Goal: Information Seeking & Learning: Learn about a topic

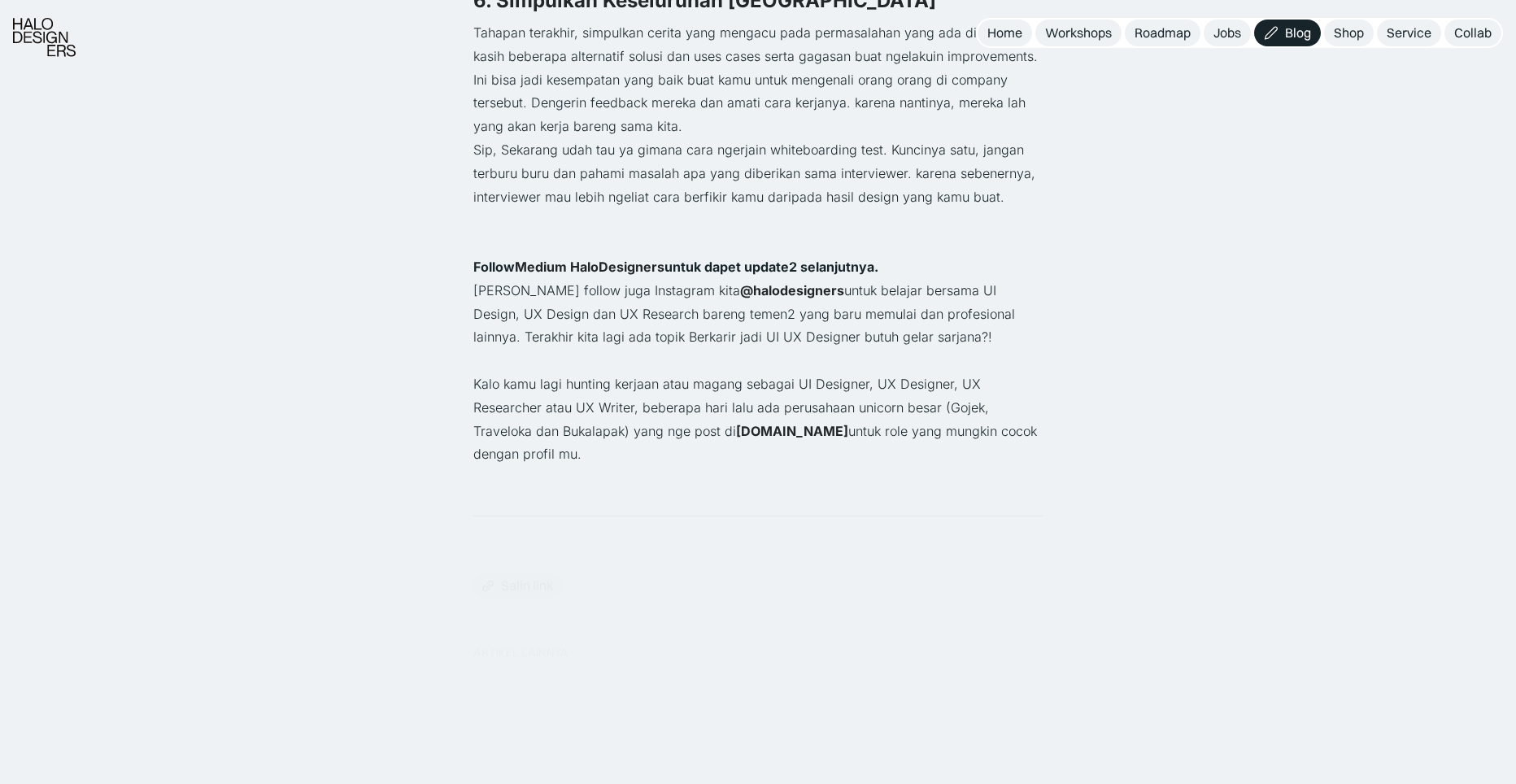
scroll to position [3924, 0]
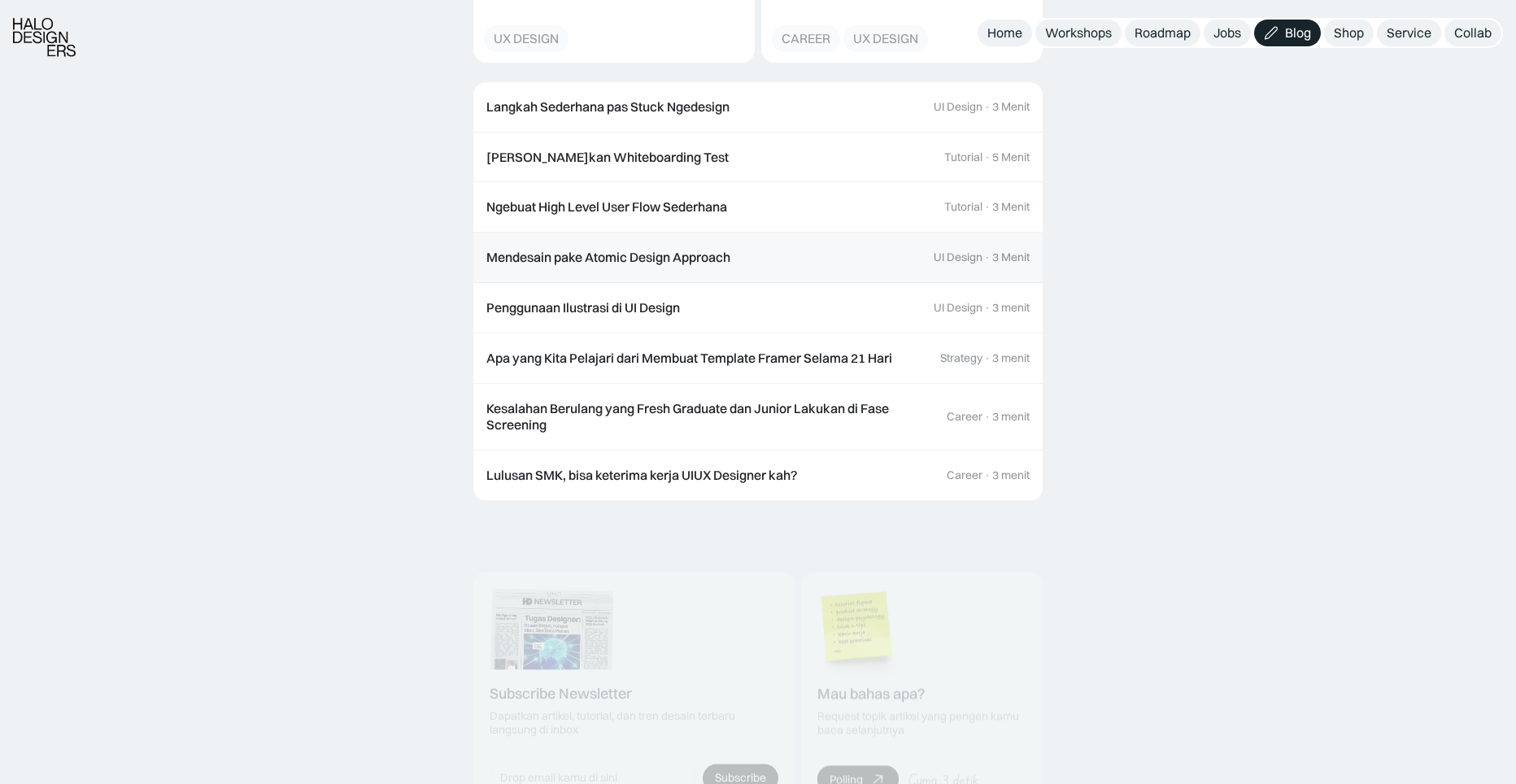
scroll to position [4861, 0]
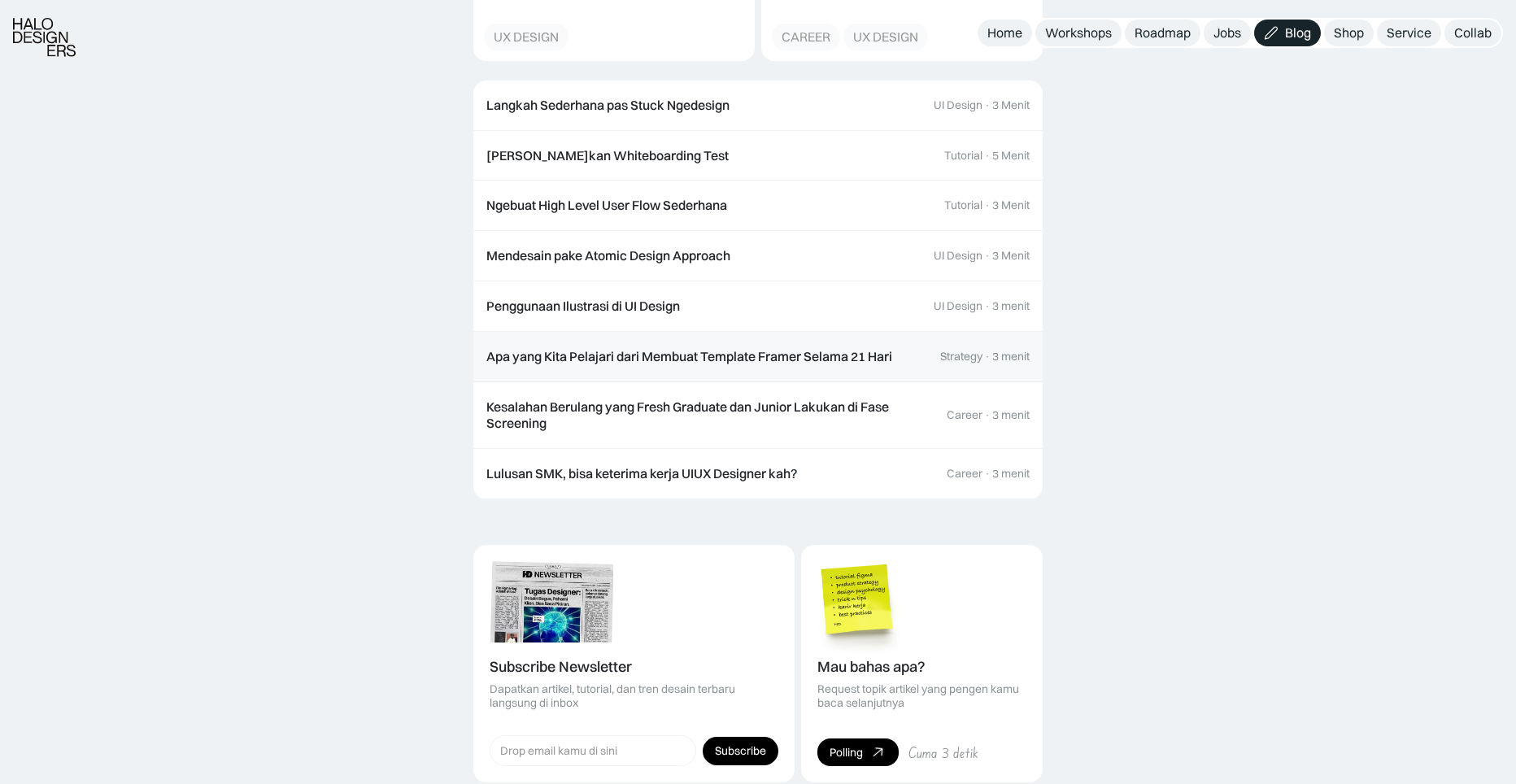
click at [680, 344] on link "Apa yang Kita Pelajari dari Membuat Template Framer Selama 21 Hari Strategy · 3…" at bounding box center [758, 357] width 569 height 51
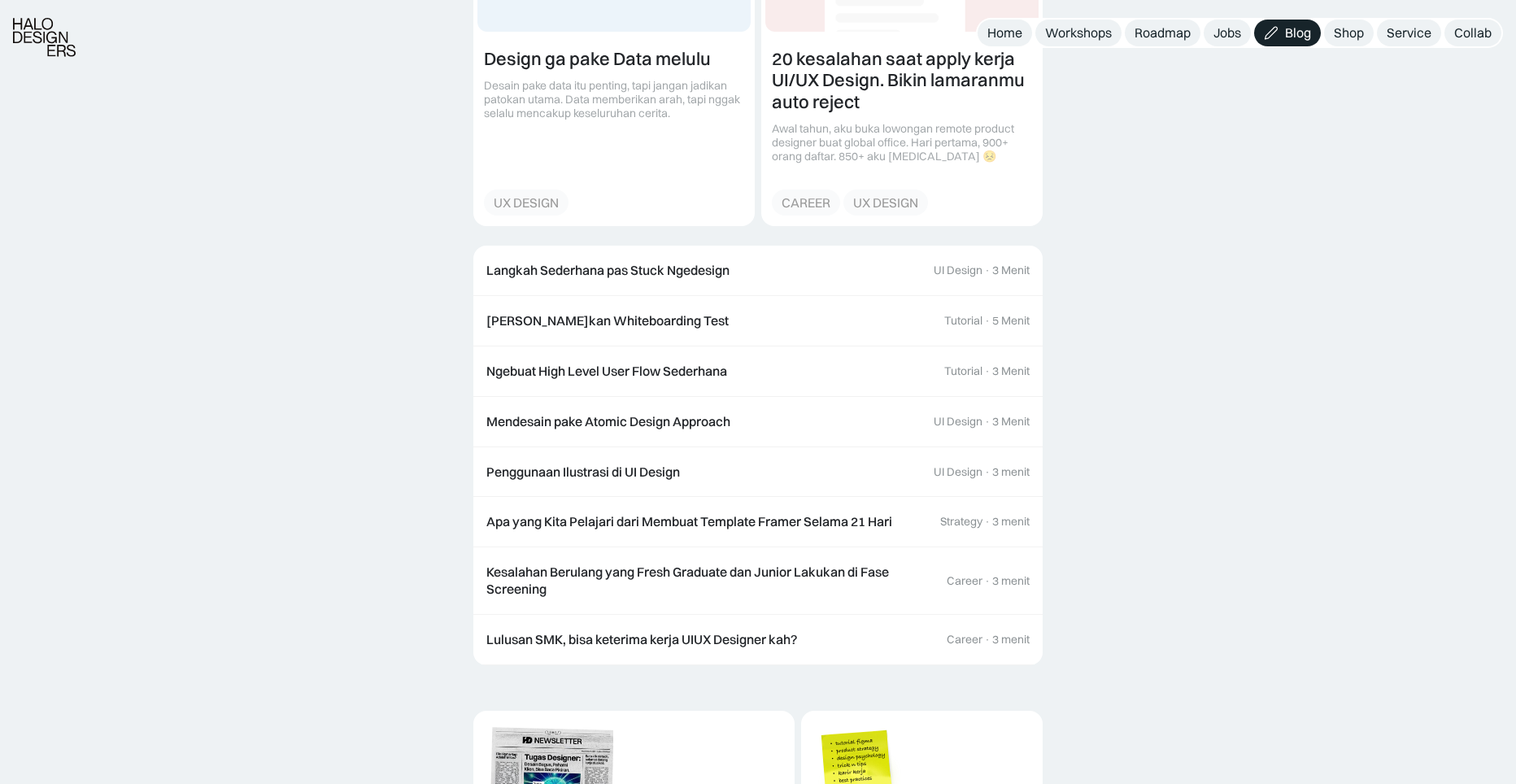
scroll to position [3384, 0]
click at [685, 362] on div "Ngebuat High Level User Flow Sederhana" at bounding box center [606, 371] width 240 height 17
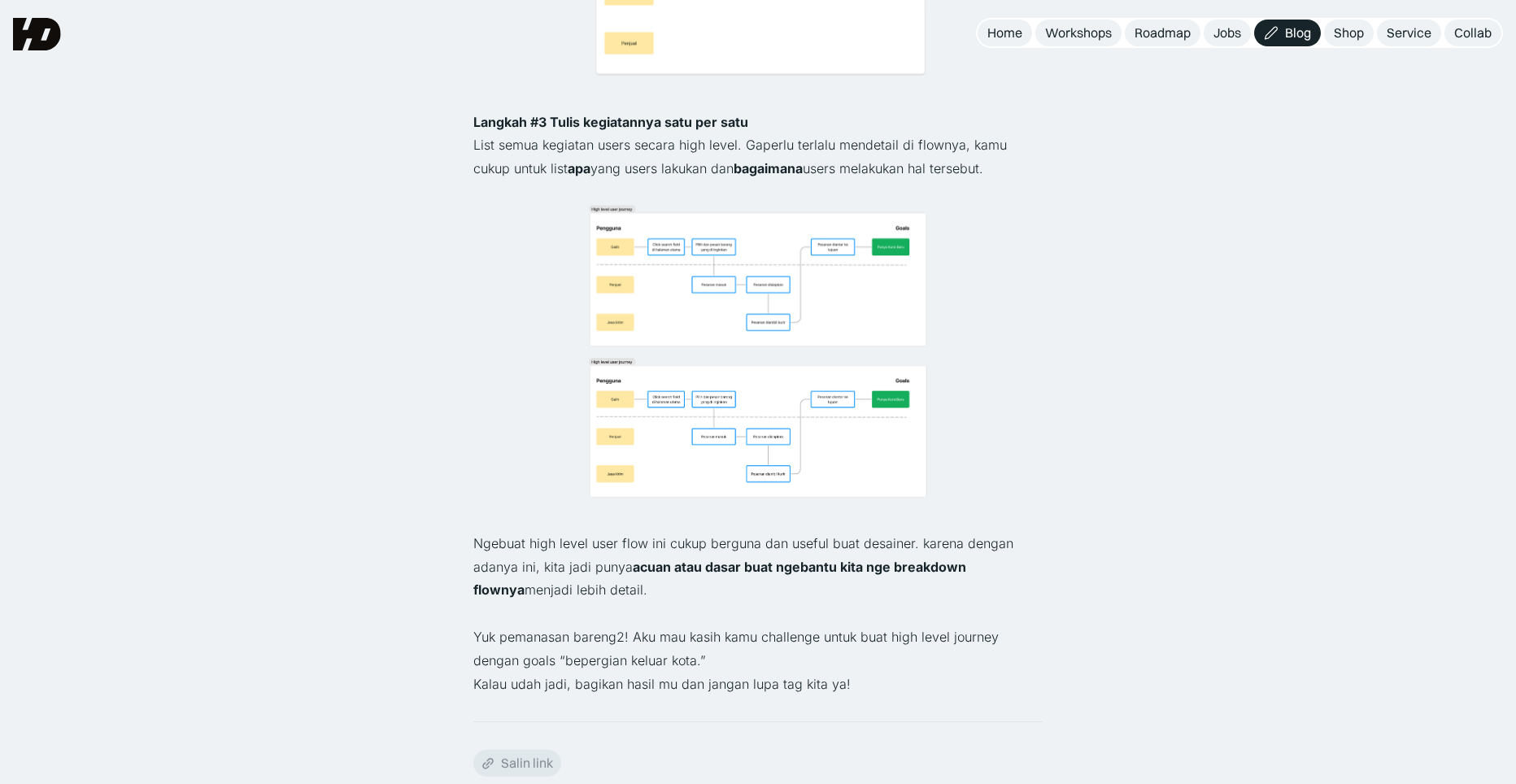
scroll to position [813, 0]
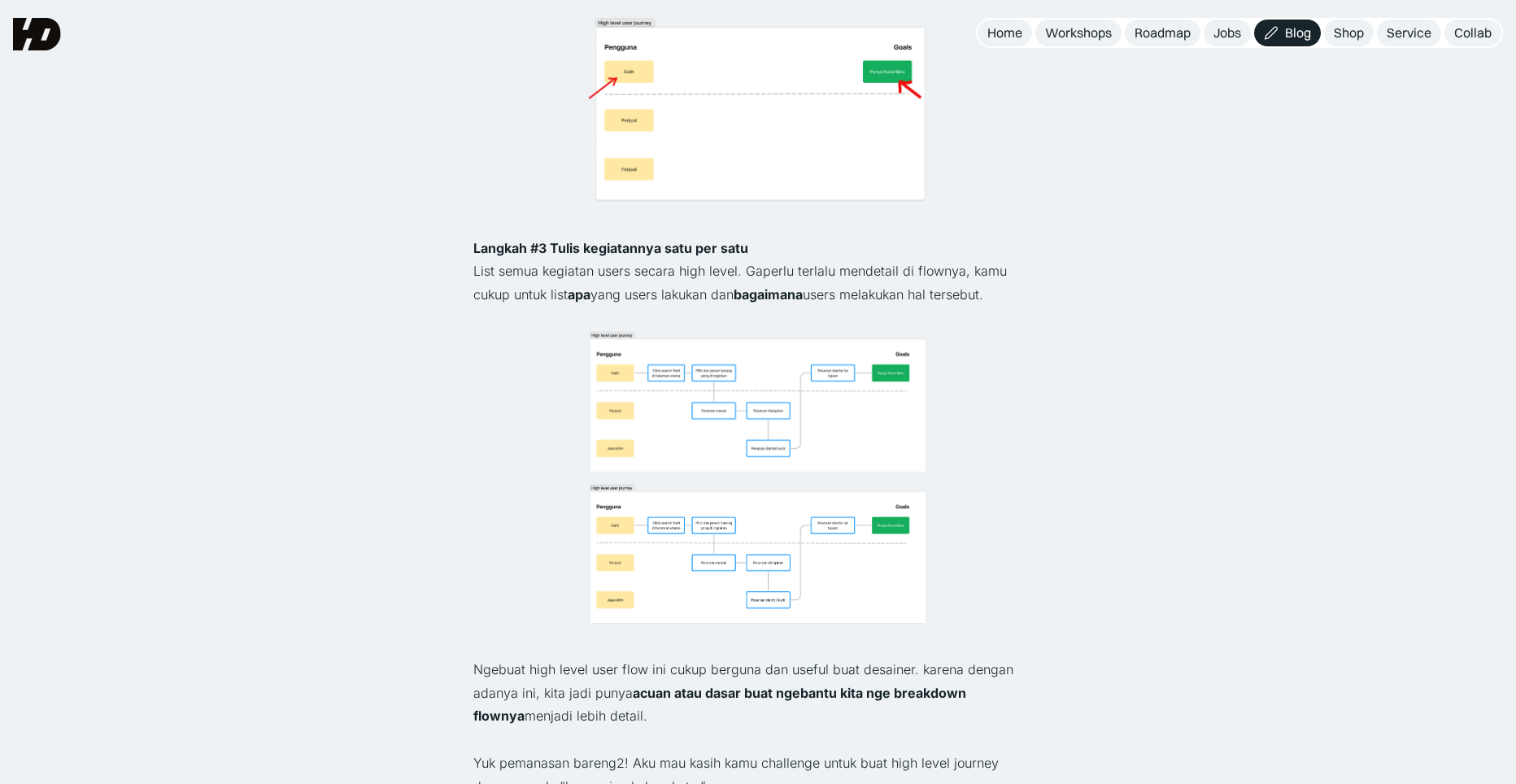
click at [759, 440] on img at bounding box center [758, 403] width 342 height 145
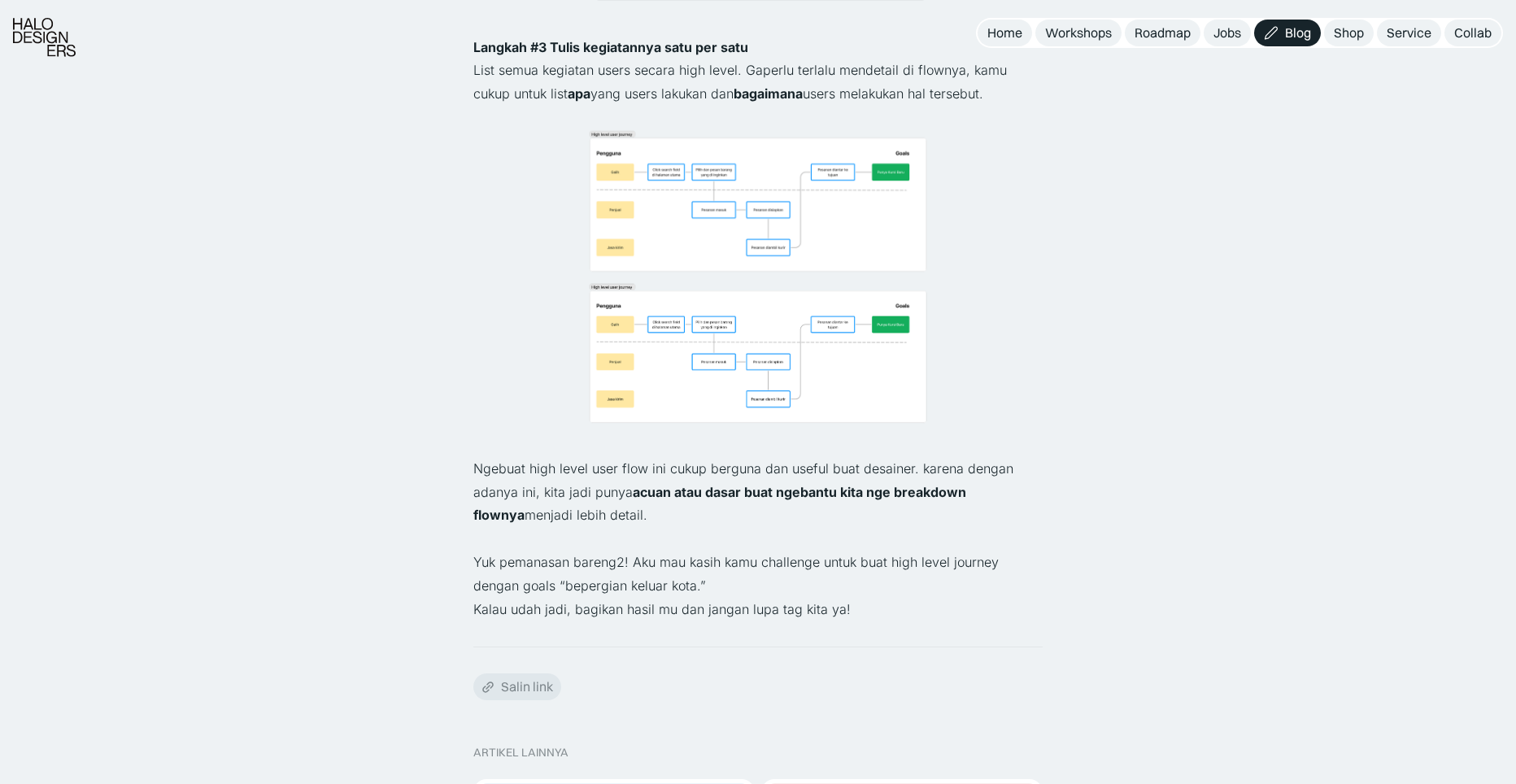
scroll to position [1015, 0]
click at [705, 323] on img at bounding box center [758, 353] width 342 height 143
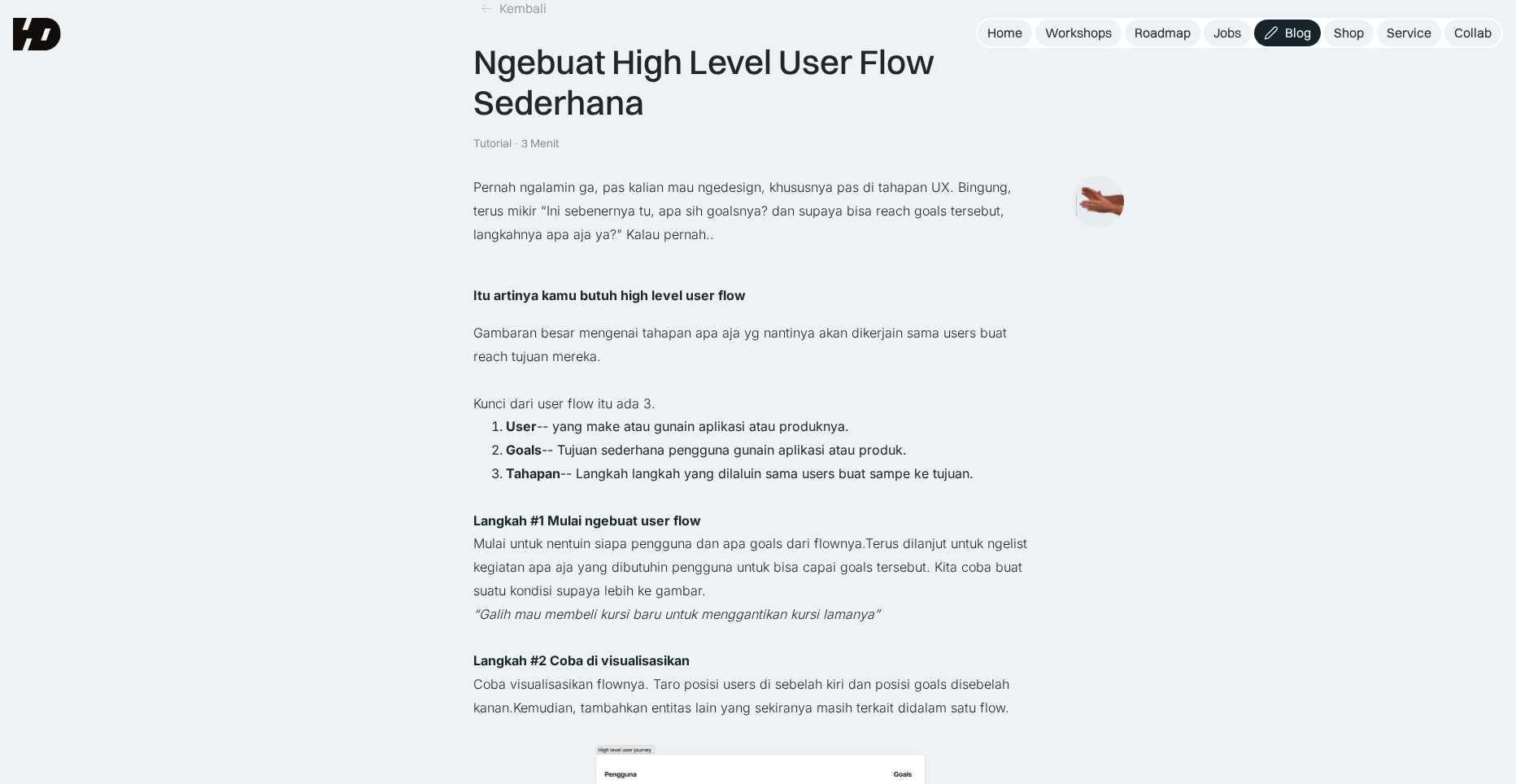
scroll to position [0, 0]
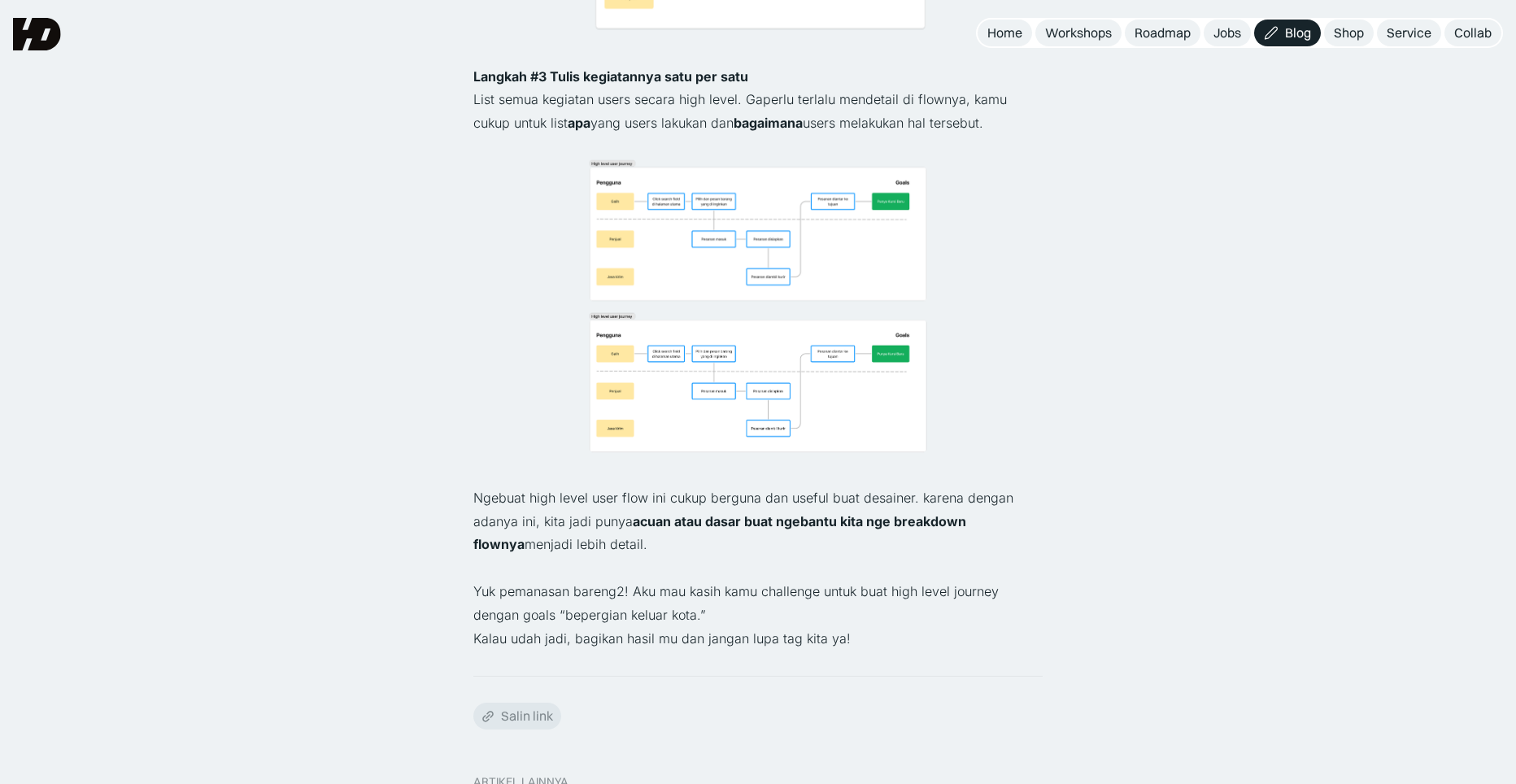
scroll to position [984, 0]
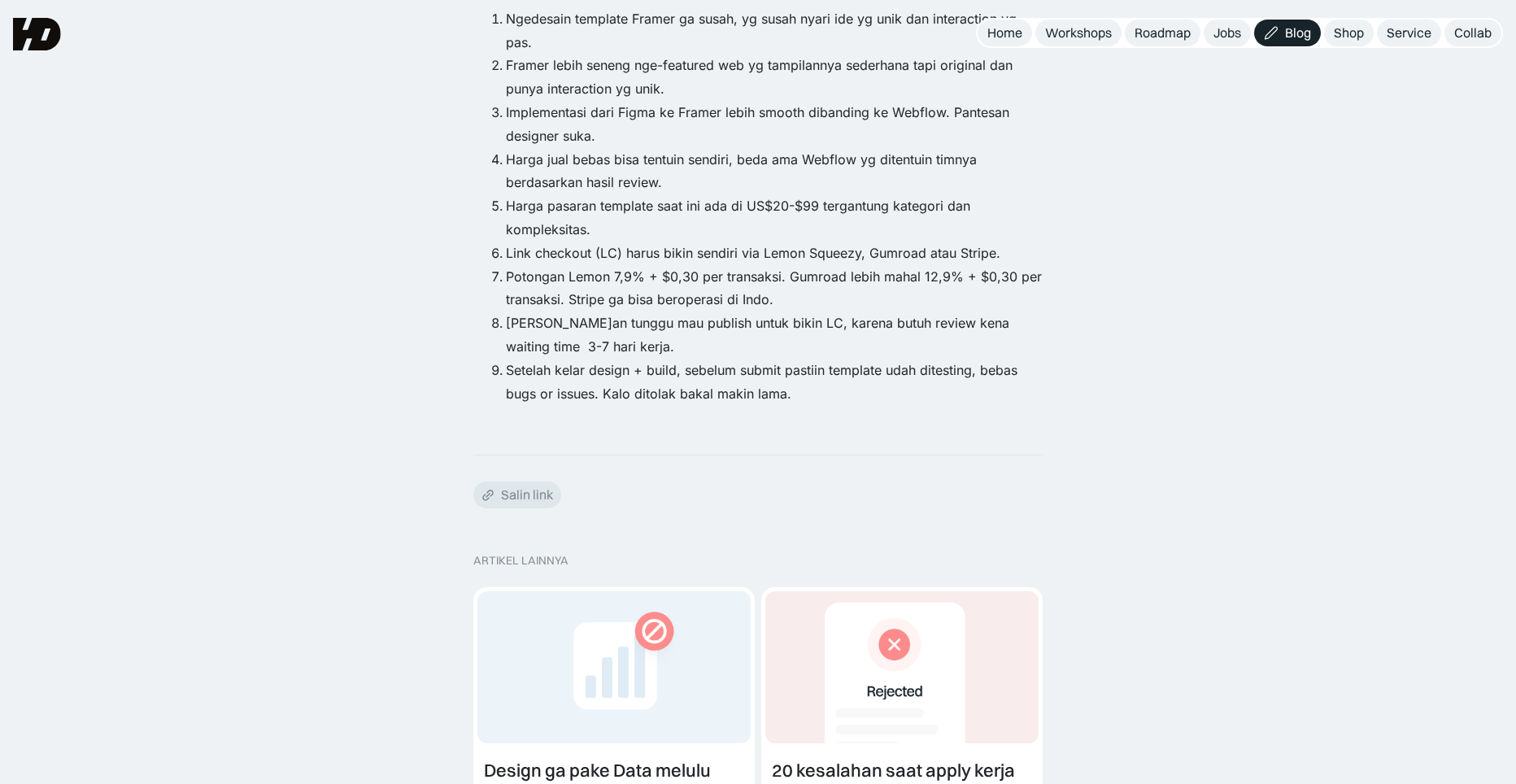
scroll to position [617, 0]
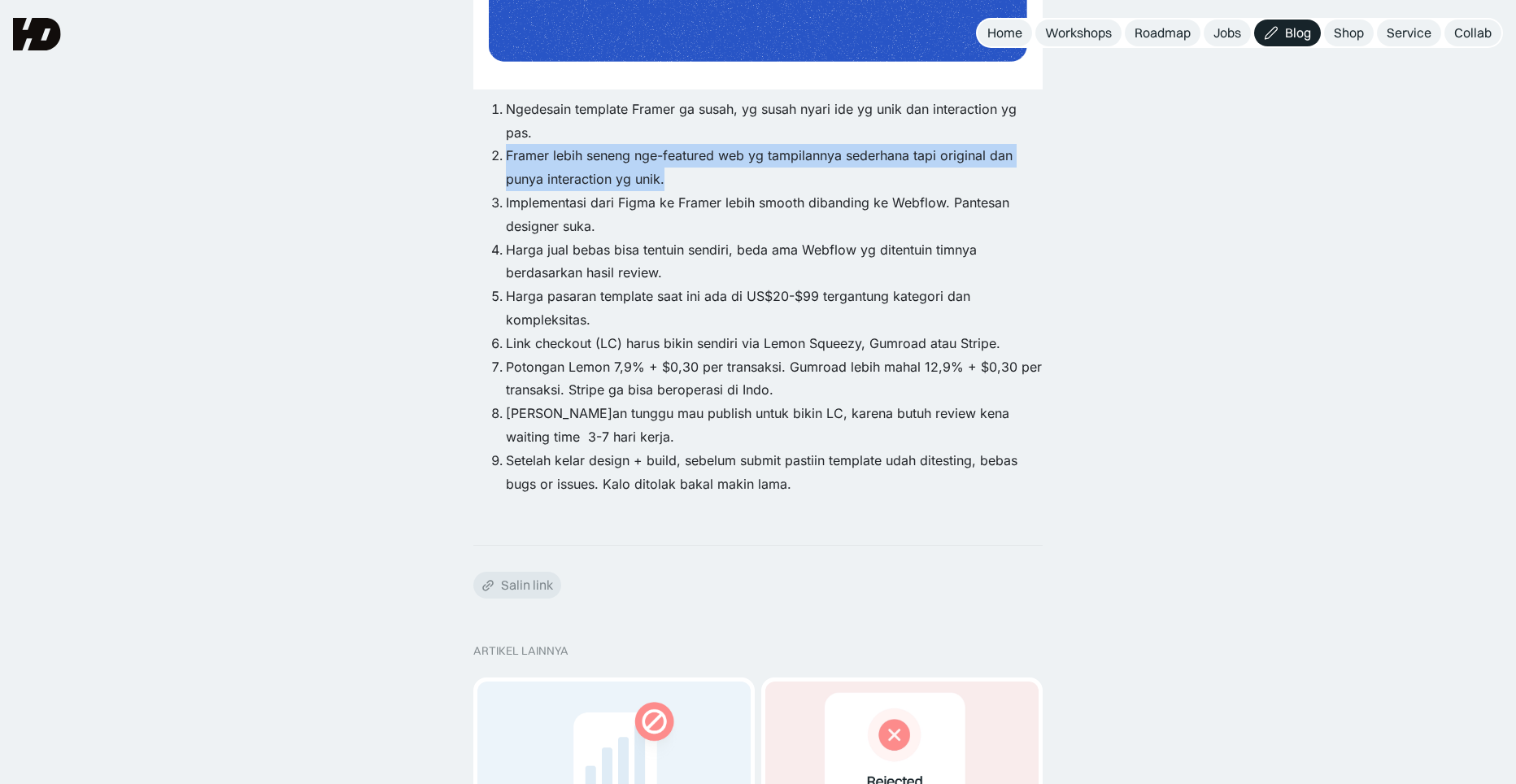
drag, startPoint x: 674, startPoint y: 134, endPoint x: 700, endPoint y: 170, distance: 44.4
click at [700, 170] on ol "Ngedesain template Framer ga susah, yg susah nyari ide yg unik dan interaction …" at bounding box center [758, 297] width 569 height 399
click at [700, 170] on li "Framer lebih seneng nge-featured web yg tampilannya sederhana tapi original dan…" at bounding box center [775, 168] width 537 height 47
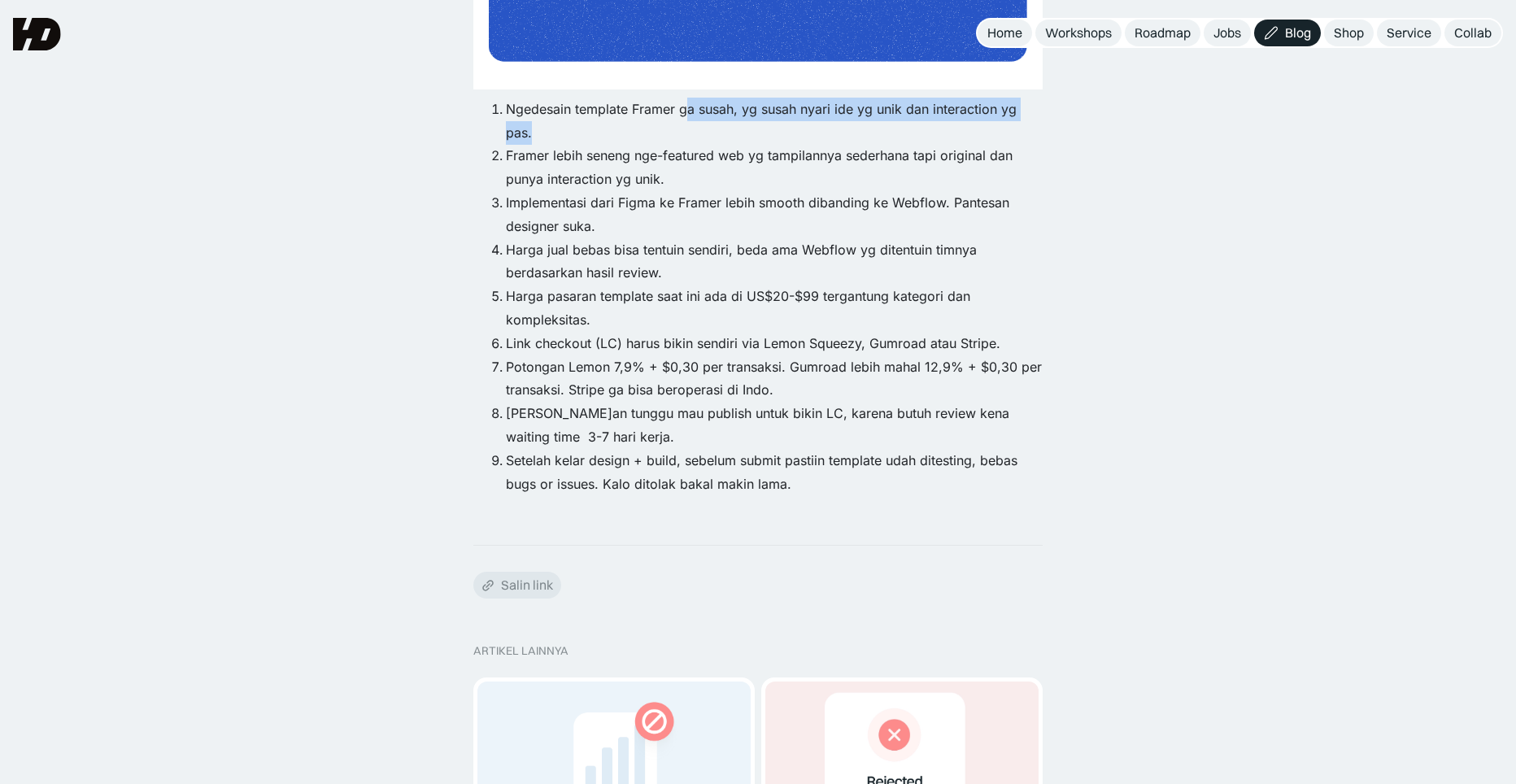
drag, startPoint x: 686, startPoint y: 108, endPoint x: 719, endPoint y: 131, distance: 40.2
click at [719, 131] on li "Ngedesain template Framer ga susah, yg susah nyari ide yg unik dan interaction …" at bounding box center [775, 121] width 537 height 47
